Goal: Information Seeking & Learning: Find specific fact

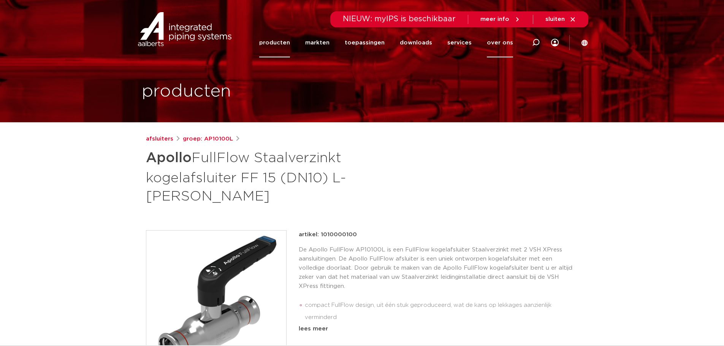
click at [507, 42] on link "over ons" at bounding box center [500, 42] width 26 height 29
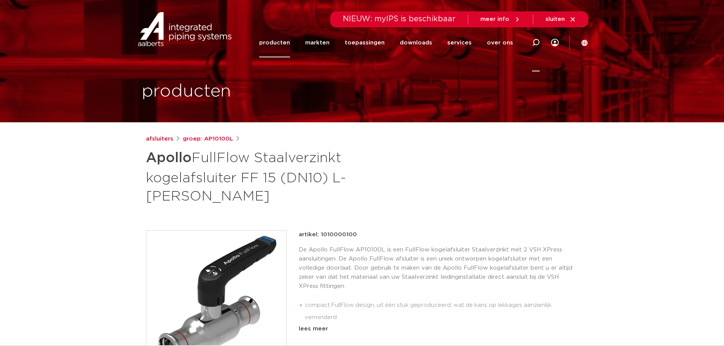
click at [536, 48] on div at bounding box center [536, 43] width 8 height 58
type input "a"
type input "123461218"
click button "Zoeken" at bounding box center [0, 0] width 0 height 0
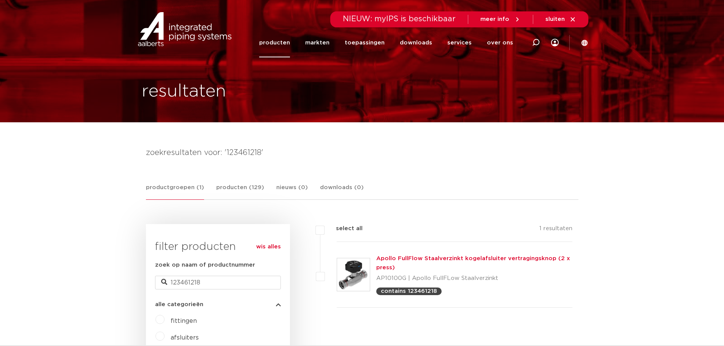
click at [463, 260] on link "Apollo FullFlow Staalverzinkt kogelafsluiter vertragingsknop (2 x press)" at bounding box center [473, 263] width 194 height 15
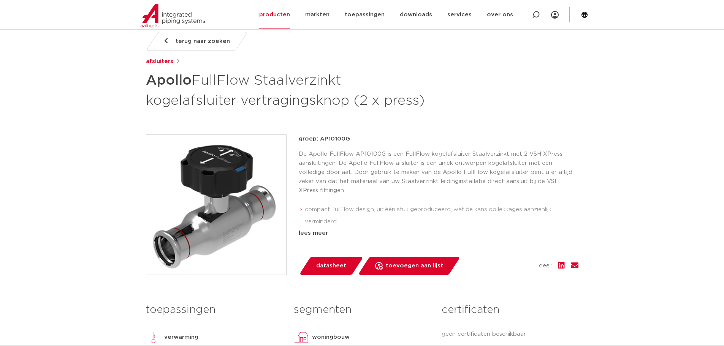
scroll to position [114, 0]
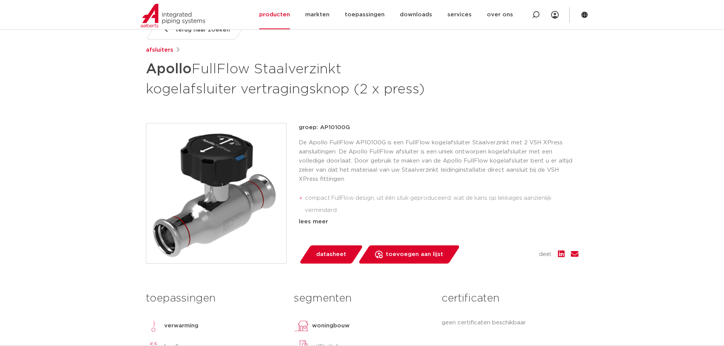
click at [359, 196] on li "compact FullFlow design, uit één stuk geproduceerd, wat de kans op lekkages aan…" at bounding box center [442, 204] width 274 height 24
click at [315, 222] on div "lees meer" at bounding box center [439, 221] width 280 height 9
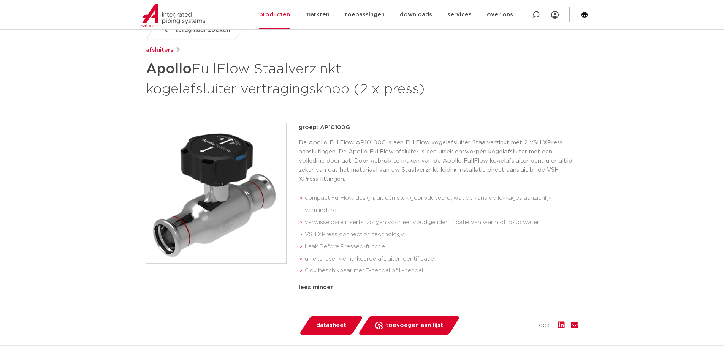
drag, startPoint x: 147, startPoint y: 70, endPoint x: 445, endPoint y: 95, distance: 299.7
click at [445, 95] on div "terug naar zoeken afsluiters Apollo FullFlow Staalverzinkt kogelafsluiter vertr…" at bounding box center [362, 60] width 432 height 78
copy h1 "Apollo FullFlow Staalverzinkt kogelafsluiter vertragingsknop (2 x press)"
drag, startPoint x: 306, startPoint y: 231, endPoint x: 304, endPoint y: 227, distance: 4.1
click at [306, 231] on li "VSH XPress connection technology" at bounding box center [442, 235] width 274 height 12
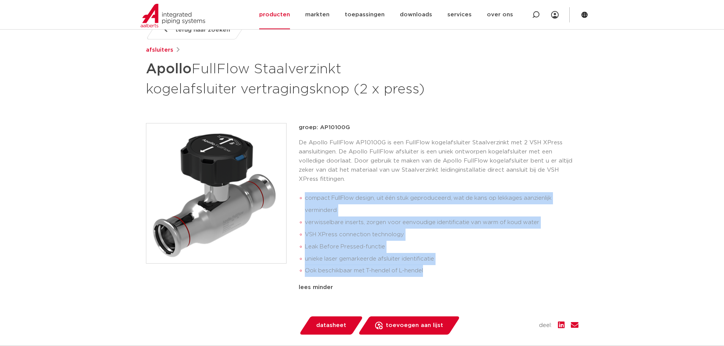
drag, startPoint x: 300, startPoint y: 191, endPoint x: 440, endPoint y: 270, distance: 160.5
click at [440, 270] on ul "compact FullFlow design, uit één stuk geproduceerd, wat de kans op lekkages aan…" at bounding box center [439, 234] width 280 height 91
copy ul "compact FullFlow design, uit één stuk geproduceerd, wat de kans op lekkages aan…"
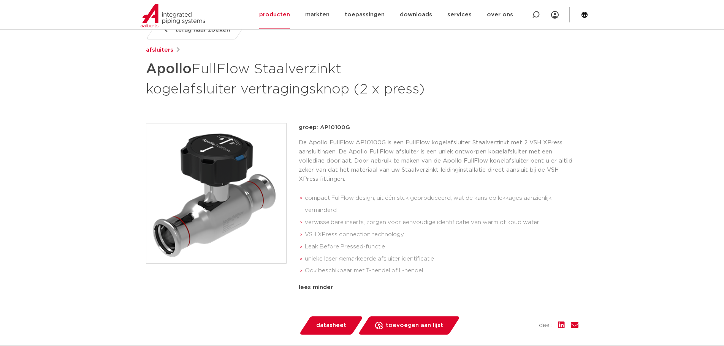
click at [397, 159] on p "De Apollo FullFlow AP10100G is een FullFlow kogelafsluiter Staalverzinkt met 2 …" at bounding box center [439, 161] width 280 height 46
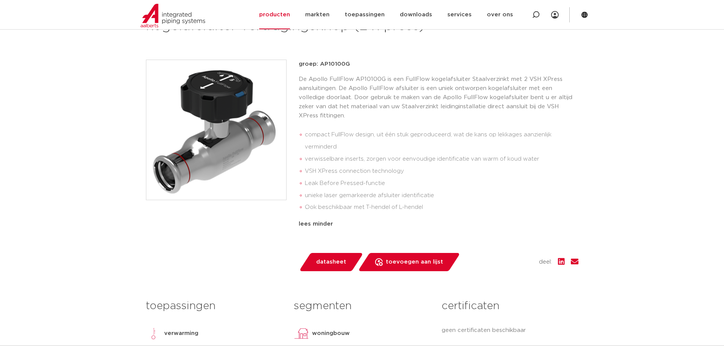
scroll to position [456, 0]
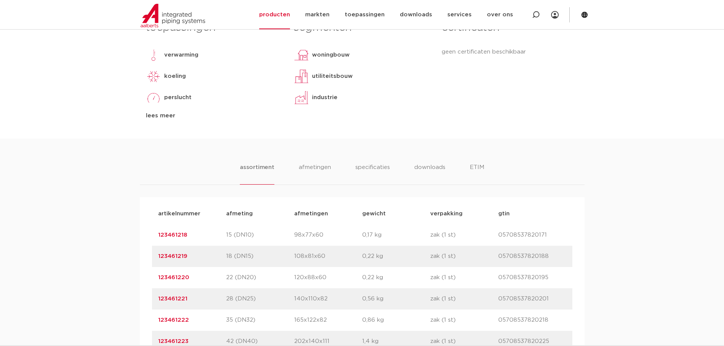
drag, startPoint x: 187, startPoint y: 228, endPoint x: 148, endPoint y: 228, distance: 39.5
click at [148, 228] on div "artikelnummer afmeting [GEOGRAPHIC_DATA] gewicht verpakking gtin artikelnummer …" at bounding box center [362, 288] width 445 height 182
copy link "123461218"
